Goal: Navigation & Orientation: Find specific page/section

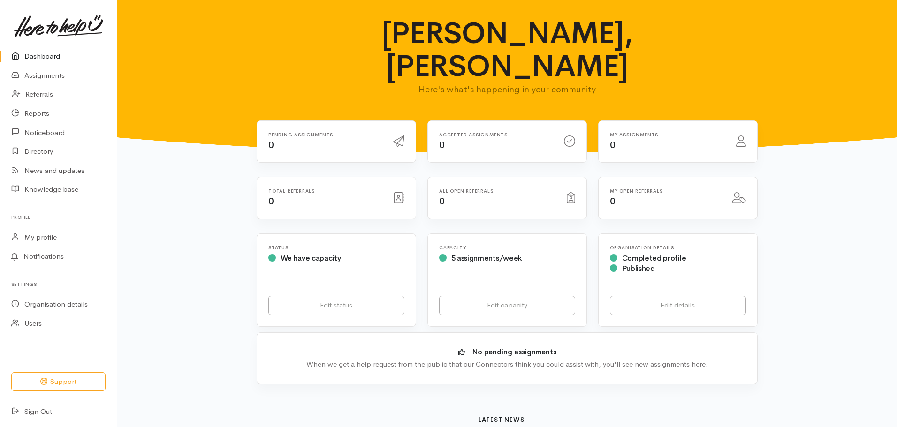
click at [76, 26] on img at bounding box center [59, 26] width 90 height 23
click at [56, 28] on img at bounding box center [59, 26] width 90 height 23
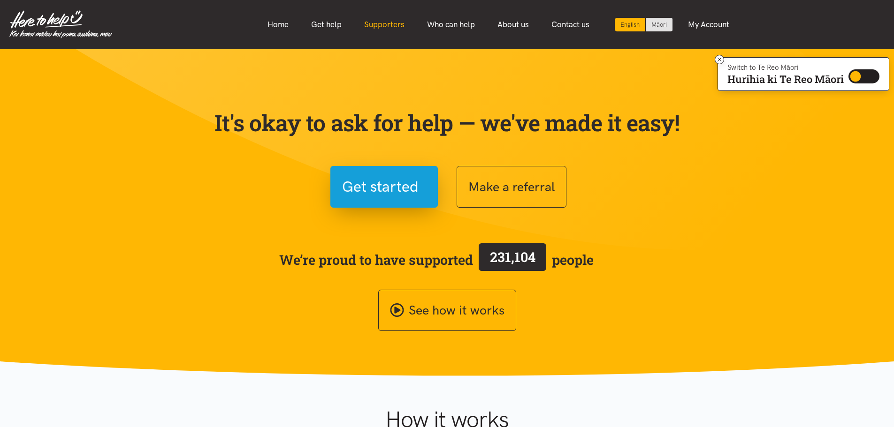
click at [387, 26] on link "Supporters" at bounding box center [384, 25] width 63 height 20
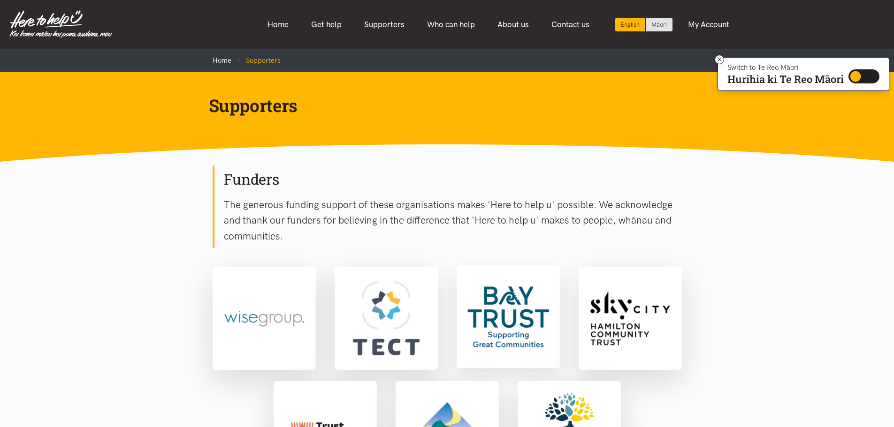
click at [534, 342] on img at bounding box center [507, 316] width 99 height 99
